Goal: Task Accomplishment & Management: Manage account settings

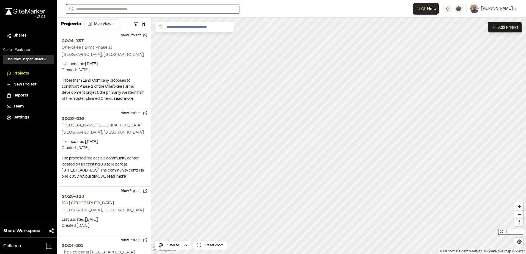
click at [161, 11] on input "Search" at bounding box center [153, 8] width 174 height 9
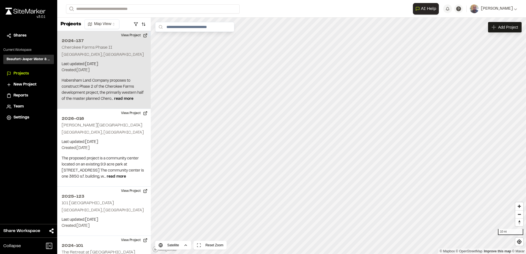
click at [105, 72] on p "Created: [DATE]" at bounding box center [104, 70] width 85 height 6
click at [190, 32] on div "Map Layers" at bounding box center [185, 27] width 34 height 10
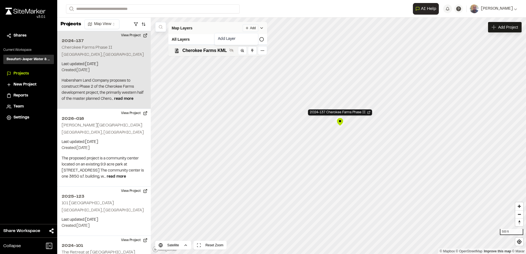
click at [245, 28] on html "Close sidebar v 3.0.1 Shares Current Workspace Beaufort-Jasper Water & Sewer Au…" at bounding box center [263, 127] width 526 height 254
click at [234, 38] on link "Add Layer" at bounding box center [236, 38] width 41 height 9
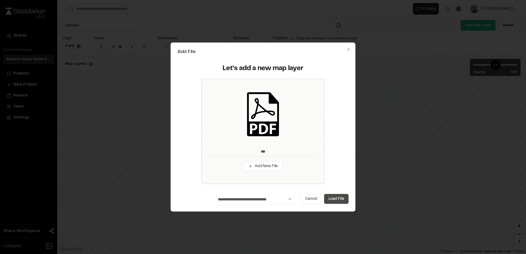
click at [338, 202] on button "Load File" at bounding box center [336, 199] width 24 height 10
type input "***"
type input "****"
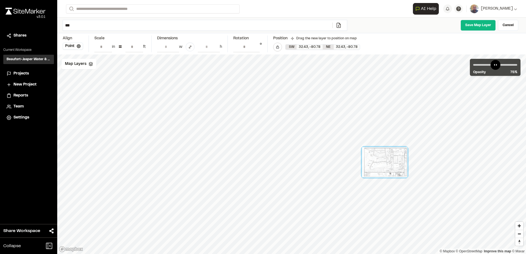
drag, startPoint x: 290, startPoint y: 132, endPoint x: 385, endPoint y: 169, distance: 101.3
click at [385, 169] on div at bounding box center [384, 162] width 45 height 30
click at [81, 67] on div "Map Layers" at bounding box center [79, 64] width 35 height 10
click at [80, 87] on span "Cherokee Farms KML" at bounding box center [98, 87] width 45 height 7
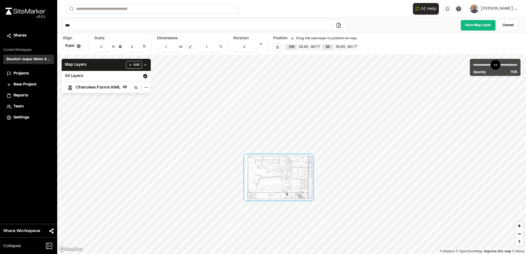
drag, startPoint x: 419, startPoint y: 195, endPoint x: 260, endPoint y: 196, distance: 159.3
click at [260, 196] on div at bounding box center [278, 178] width 68 height 46
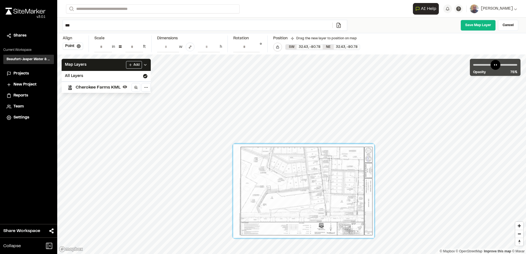
drag, startPoint x: 309, startPoint y: 199, endPoint x: 309, endPoint y: 176, distance: 23.1
click at [309, 176] on div at bounding box center [303, 191] width 141 height 94
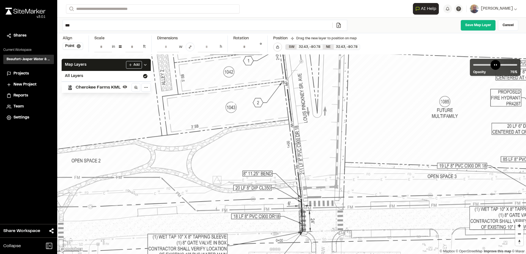
drag, startPoint x: 370, startPoint y: 147, endPoint x: 320, endPoint y: 184, distance: 62.8
click at [320, 184] on div at bounding box center [99, 13] width 1276 height 851
click at [78, 47] on icon at bounding box center [79, 46] width 4 height 4
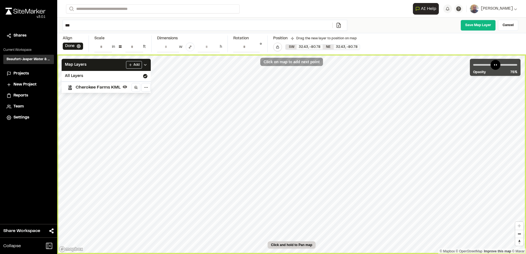
type input "**********"
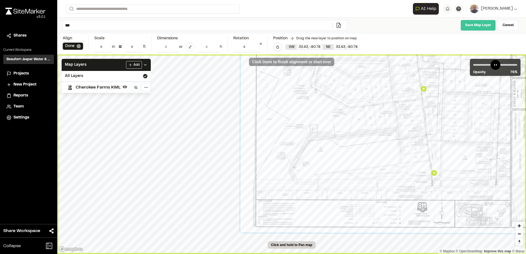
click at [489, 29] on link "Save Map Layer" at bounding box center [477, 25] width 35 height 11
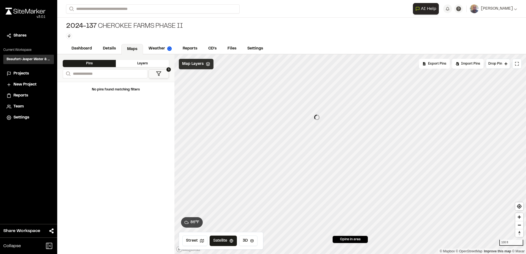
click at [193, 67] on div "Map Layers" at bounding box center [196, 64] width 35 height 10
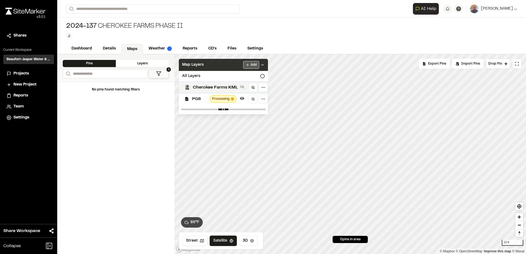
click at [246, 66] on html "Close sidebar v 3.0.1 Shares Current Workspace Beaufort-Jasper Water & Sewer Au…" at bounding box center [263, 127] width 526 height 254
click at [237, 78] on link "Add Layer" at bounding box center [236, 75] width 41 height 9
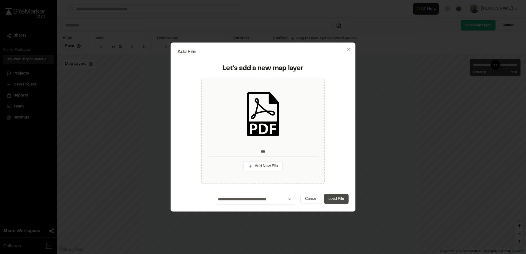
click at [335, 195] on button "Load File" at bounding box center [336, 199] width 24 height 10
type input "***"
type input "****"
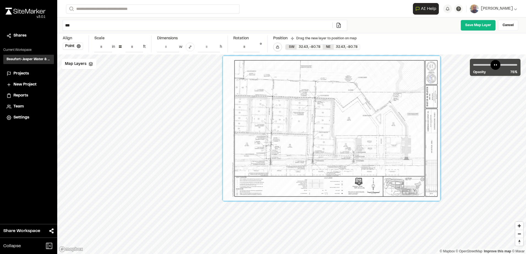
drag, startPoint x: 341, startPoint y: 160, endPoint x: 381, endPoint y: 134, distance: 47.5
click at [381, 134] on div at bounding box center [331, 128] width 217 height 145
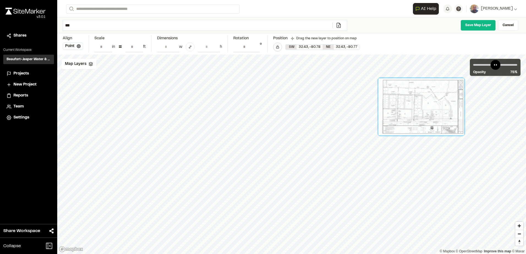
drag, startPoint x: 371, startPoint y: 129, endPoint x: 429, endPoint y: 109, distance: 61.5
click at [429, 109] on div at bounding box center [421, 106] width 86 height 57
click at [89, 62] on icon at bounding box center [91, 64] width 4 height 4
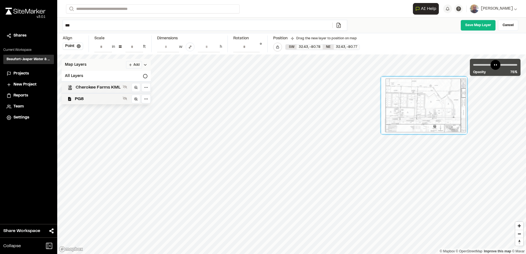
click at [85, 89] on span "Cherokee Farms KML" at bounding box center [98, 87] width 45 height 7
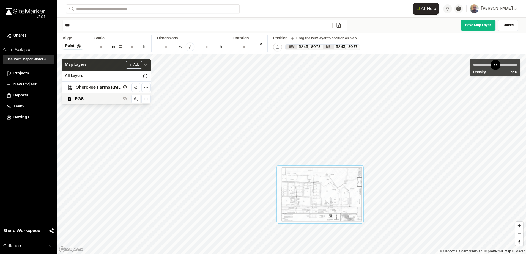
drag, startPoint x: 399, startPoint y: 125, endPoint x: 319, endPoint y: 209, distance: 115.9
click at [319, 209] on div at bounding box center [320, 194] width 86 height 57
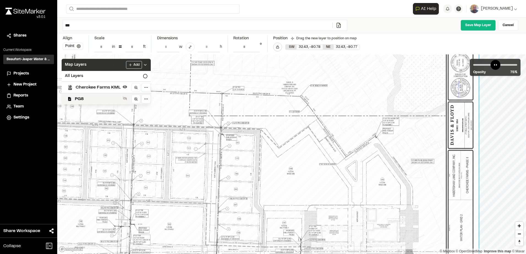
click at [72, 46] on button "Point" at bounding box center [73, 46] width 20 height 7
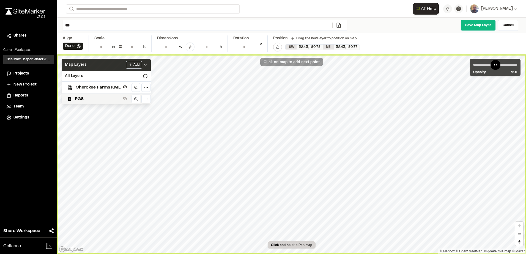
type input "**********"
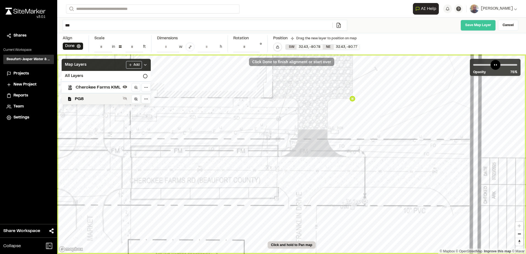
click at [463, 29] on link "Save Map Layer" at bounding box center [477, 25] width 35 height 11
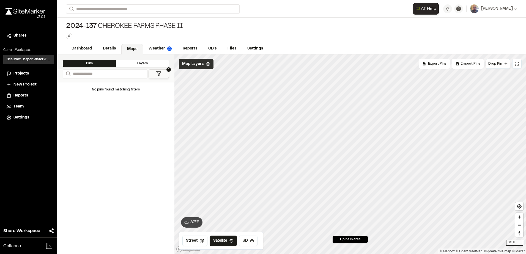
click at [194, 65] on span "Map Layers" at bounding box center [192, 64] width 21 height 6
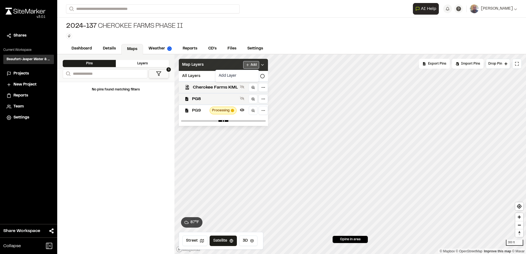
click at [245, 66] on html "Close sidebar v 3.0.1 Shares Current Workspace Beaufort-Jasper Water & Sewer Au…" at bounding box center [263, 127] width 526 height 254
click at [243, 77] on link "Add Layer" at bounding box center [236, 75] width 41 height 9
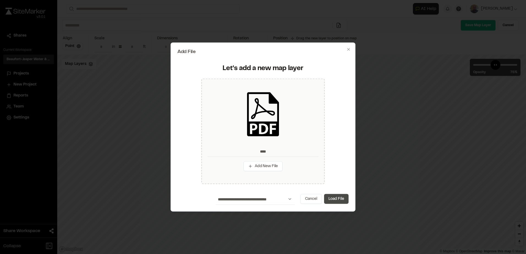
click at [329, 198] on button "Load File" at bounding box center [336, 199] width 24 height 10
type input "****"
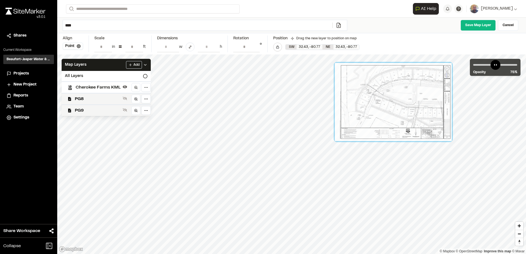
drag, startPoint x: 449, startPoint y: 124, endPoint x: 380, endPoint y: 121, distance: 69.1
click at [380, 121] on div at bounding box center [393, 102] width 117 height 78
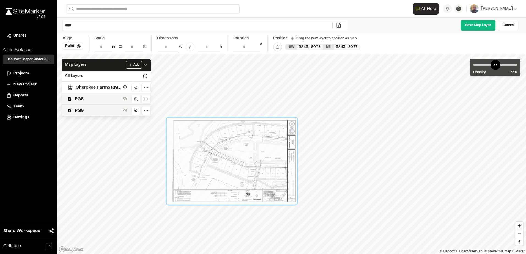
drag, startPoint x: 399, startPoint y: 124, endPoint x: 200, endPoint y: 178, distance: 205.8
click at [200, 178] on div at bounding box center [232, 161] width 130 height 87
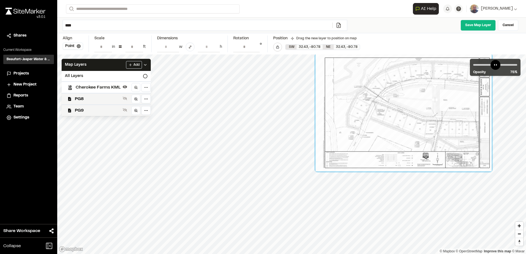
drag, startPoint x: 222, startPoint y: 195, endPoint x: 381, endPoint y: 121, distance: 175.0
click at [381, 121] on div at bounding box center [403, 112] width 176 height 117
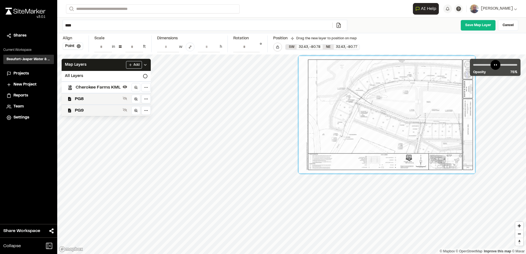
drag, startPoint x: 414, startPoint y: 86, endPoint x: 405, endPoint y: 87, distance: 8.5
click at [405, 87] on div at bounding box center [387, 114] width 176 height 117
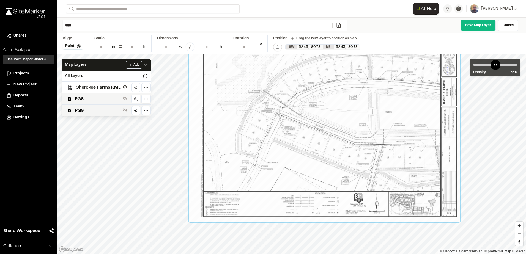
drag, startPoint x: 377, startPoint y: 155, endPoint x: 274, endPoint y: 167, distance: 103.3
click at [274, 167] on div at bounding box center [324, 131] width 271 height 181
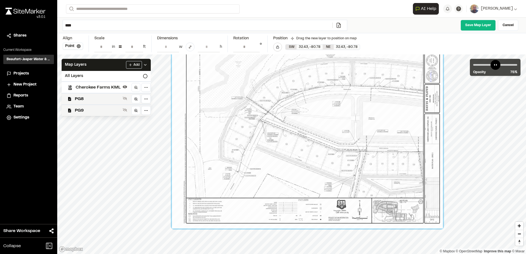
drag, startPoint x: 317, startPoint y: 155, endPoint x: 304, endPoint y: 160, distance: 13.0
click at [304, 160] on div at bounding box center [307, 138] width 271 height 181
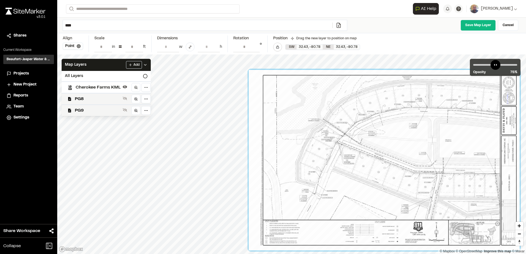
drag, startPoint x: 360, startPoint y: 150, endPoint x: 448, endPoint y: 170, distance: 89.6
click at [448, 170] on div at bounding box center [384, 160] width 271 height 181
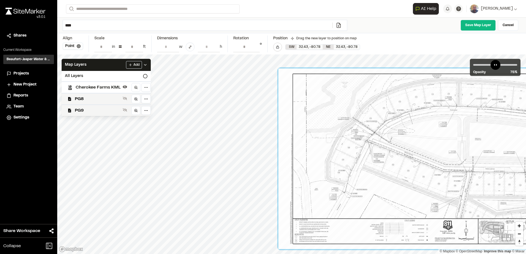
click at [447, 167] on div at bounding box center [413, 158] width 271 height 181
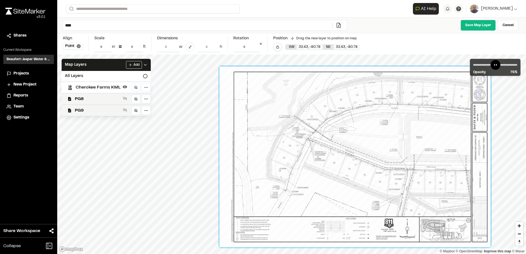
drag, startPoint x: 458, startPoint y: 160, endPoint x: 425, endPoint y: 158, distance: 33.6
click at [425, 158] on div at bounding box center [354, 157] width 271 height 181
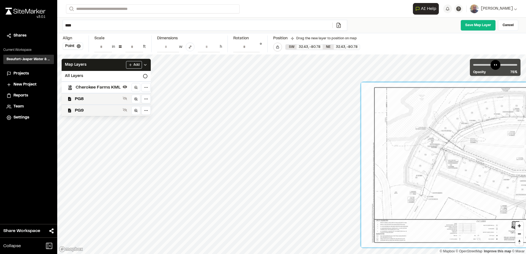
drag, startPoint x: 383, startPoint y: 165, endPoint x: 526, endPoint y: 163, distance: 143.0
click at [526, 163] on html "Close sidebar v 3.0.1 Shares Current Workspace Beaufort-Jasper Water & Sewer Au…" at bounding box center [263, 127] width 526 height 254
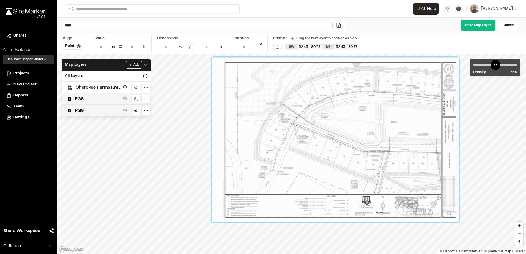
drag, startPoint x: 487, startPoint y: 182, endPoint x: 329, endPoint y: 156, distance: 160.2
click at [330, 157] on div at bounding box center [335, 139] width 247 height 165
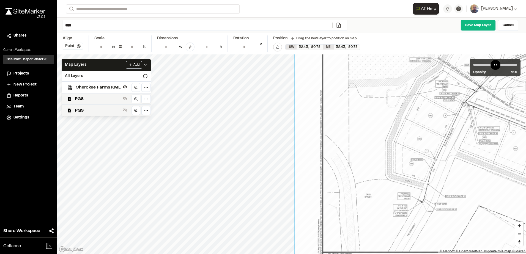
click at [76, 45] on button "Point" at bounding box center [73, 46] width 20 height 7
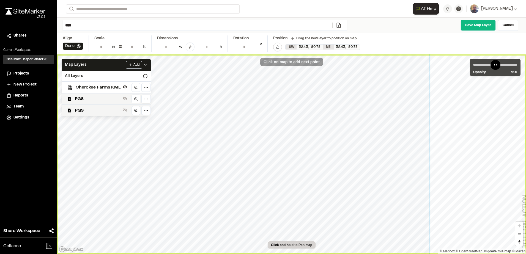
type input "**********"
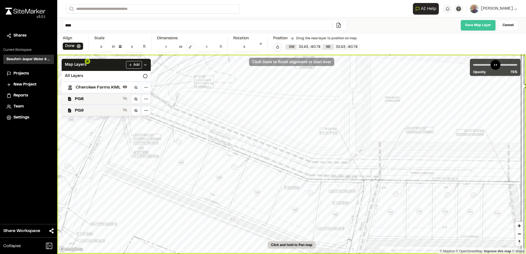
click at [477, 30] on link "Save Map Layer" at bounding box center [477, 25] width 35 height 11
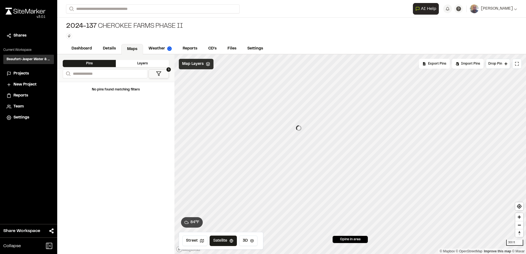
click at [190, 69] on div "Map Layers" at bounding box center [196, 64] width 35 height 10
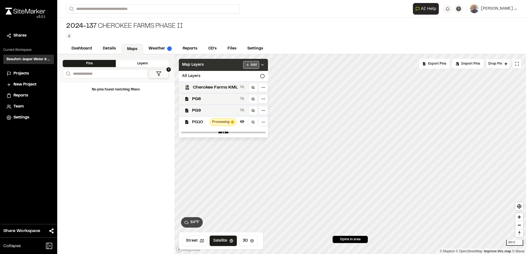
click at [252, 64] on html "Close sidebar v 3.0.1 Shares Current Workspace Beaufort-Jasper Water & Sewer Au…" at bounding box center [263, 127] width 526 height 254
click at [238, 76] on link "Add Layer" at bounding box center [236, 75] width 41 height 9
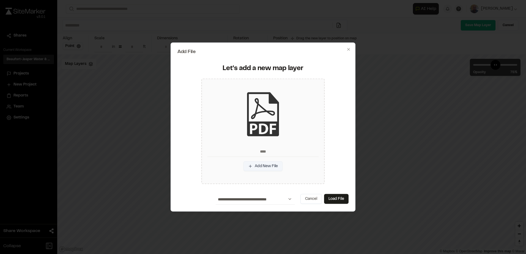
click at [252, 165] on button "Add New File" at bounding box center [262, 166] width 39 height 10
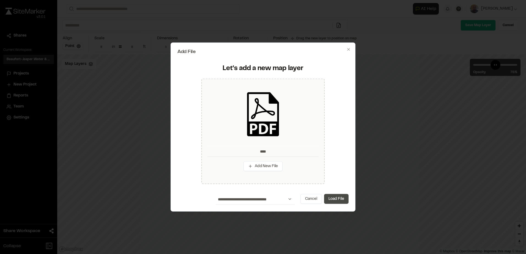
click at [331, 198] on button "Load File" at bounding box center [336, 199] width 24 height 10
type input "****"
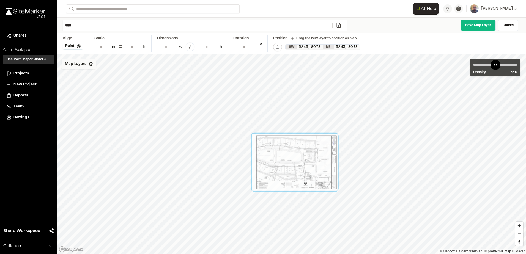
click at [91, 62] on icon at bounding box center [91, 64] width 4 height 4
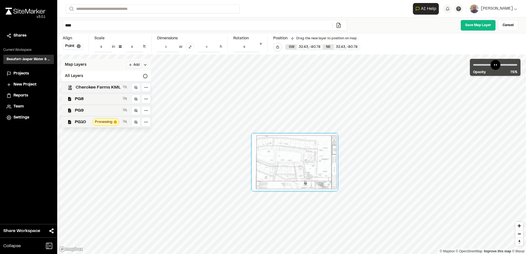
click at [108, 90] on span "Cherokee Farms KML" at bounding box center [98, 87] width 45 height 7
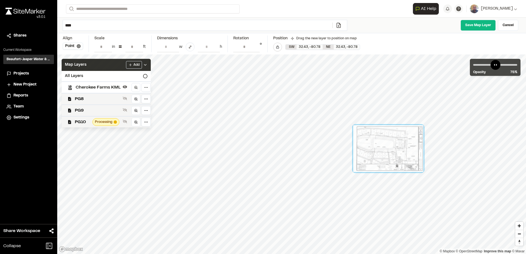
drag, startPoint x: 310, startPoint y: 152, endPoint x: 410, endPoint y: 139, distance: 101.2
click at [410, 139] on div at bounding box center [388, 148] width 70 height 47
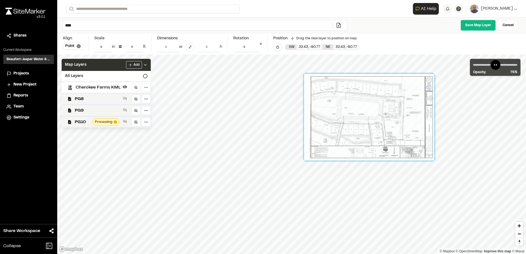
drag, startPoint x: 426, startPoint y: 147, endPoint x: 367, endPoint y: 126, distance: 61.8
click at [367, 126] on div at bounding box center [369, 117] width 130 height 87
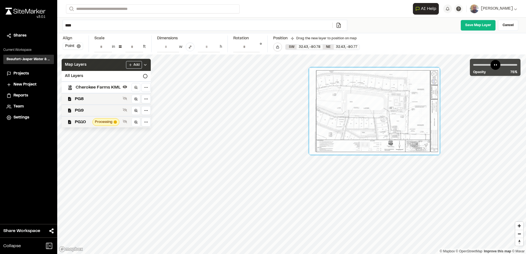
click at [69, 46] on button "Point" at bounding box center [73, 46] width 20 height 7
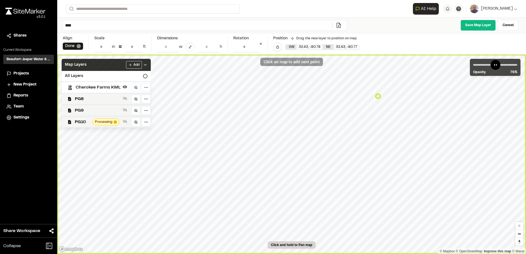
type input "**********"
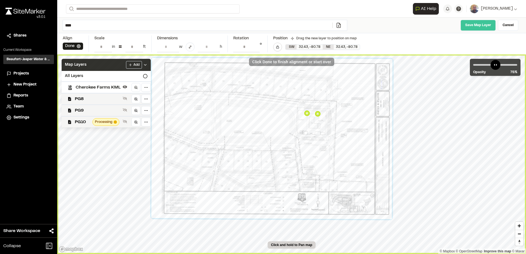
click at [485, 26] on link "Save Map Layer" at bounding box center [477, 25] width 35 height 11
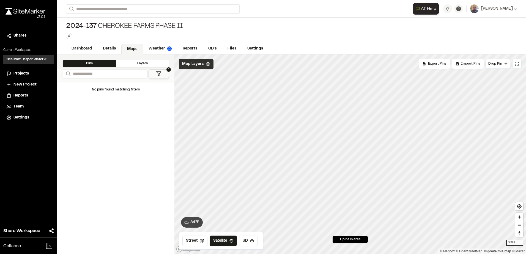
click at [200, 60] on div "Map Layers" at bounding box center [196, 64] width 35 height 10
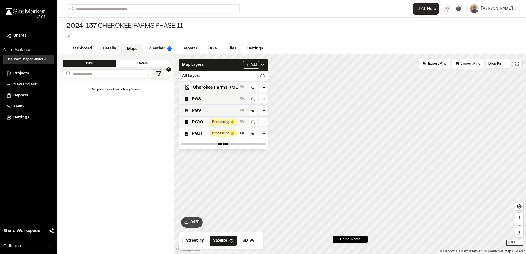
click at [212, 110] on span "PG9" at bounding box center [215, 110] width 46 height 7
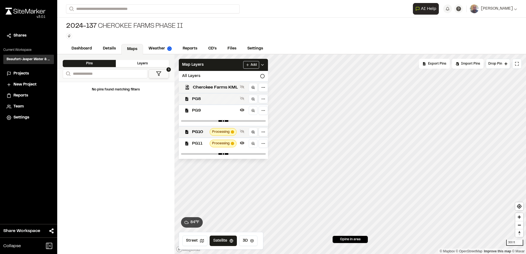
click at [213, 100] on span "PG8" at bounding box center [215, 99] width 46 height 7
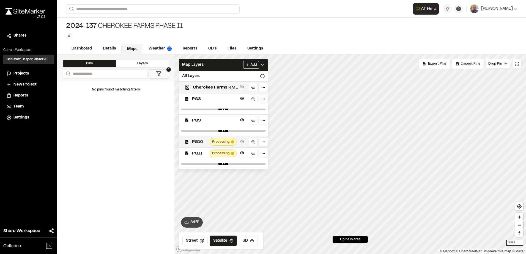
click at [200, 139] on span "PG10" at bounding box center [199, 142] width 15 height 7
click at [234, 161] on div "Processing" at bounding box center [223, 164] width 27 height 8
drag, startPoint x: 235, startPoint y: 148, endPoint x: 235, endPoint y: 139, distance: 8.3
click at [235, 147] on div at bounding box center [223, 152] width 89 height 10
click at [226, 142] on span "Processing" at bounding box center [221, 141] width 18 height 5
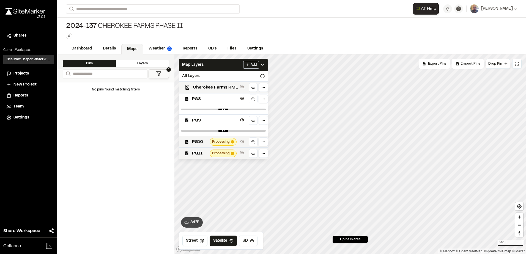
click at [228, 126] on div at bounding box center [223, 131] width 89 height 10
click at [226, 118] on span "PG9" at bounding box center [215, 120] width 46 height 7
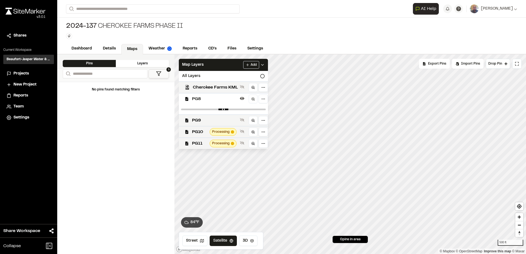
click at [233, 98] on span "PG8" at bounding box center [215, 99] width 46 height 7
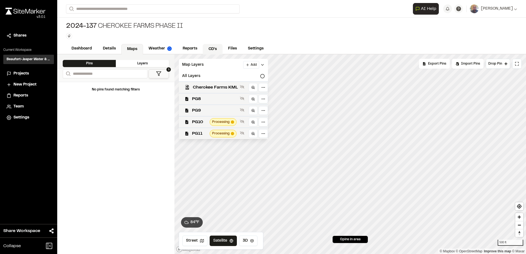
click at [208, 52] on link "CD's" at bounding box center [213, 49] width 20 height 10
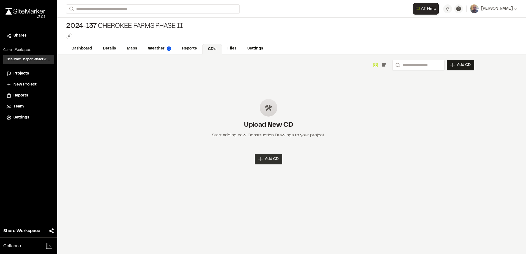
click at [264, 156] on div "Add CD" at bounding box center [269, 159] width 28 height 10
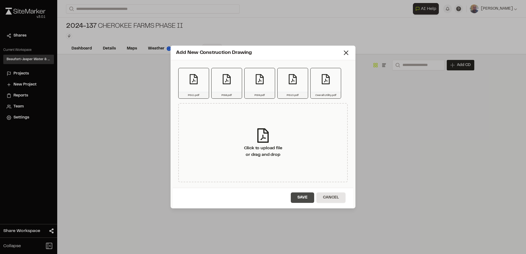
click at [298, 196] on button "Save" at bounding box center [302, 198] width 23 height 10
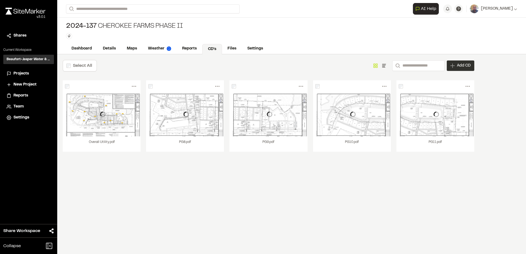
click at [461, 66] on span "Add CD" at bounding box center [464, 66] width 14 height 6
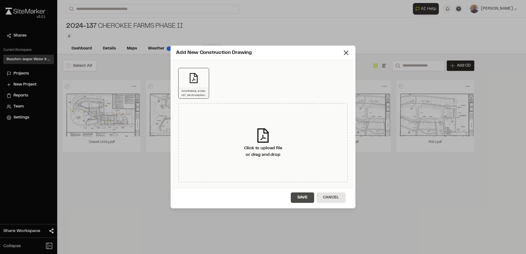
click at [298, 197] on button "Save" at bounding box center [302, 198] width 23 height 10
